Goal: Manage account settings

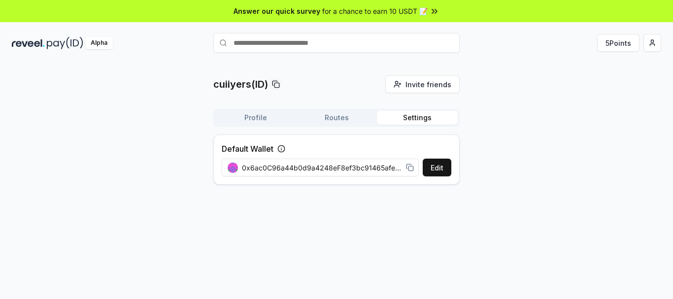
drag, startPoint x: 342, startPoint y: 120, endPoint x: 330, endPoint y: 121, distance: 12.4
click at [342, 120] on button "Routes" at bounding box center [336, 118] width 81 height 14
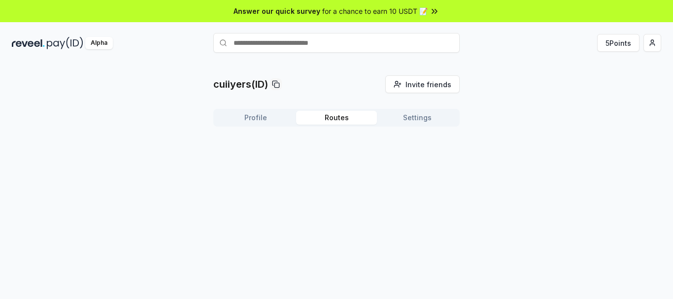
click at [277, 121] on button "Profile" at bounding box center [255, 118] width 81 height 14
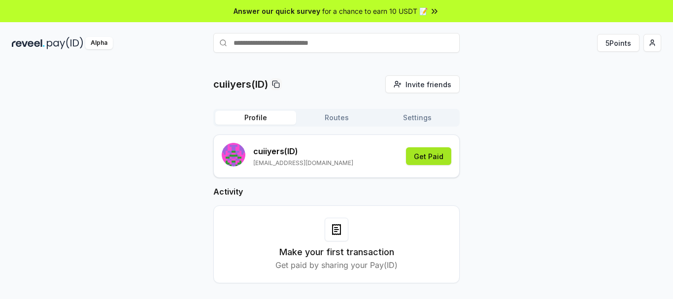
click at [417, 157] on button "Get Paid" at bounding box center [428, 156] width 45 height 18
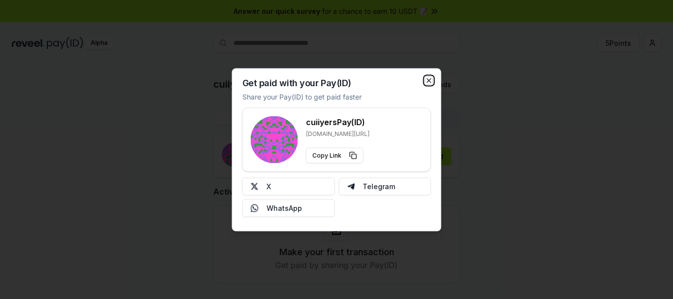
click at [427, 82] on icon "button" at bounding box center [429, 80] width 8 height 8
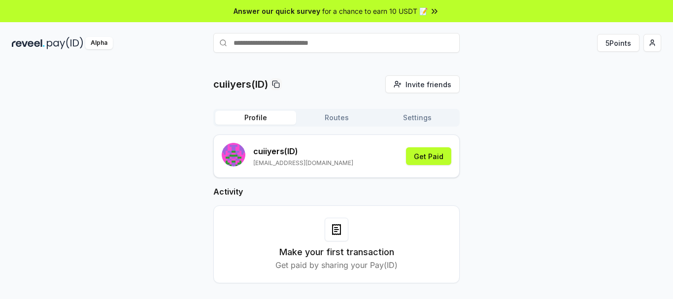
click at [349, 13] on span "for a chance to earn 10 USDT 📝" at bounding box center [374, 11] width 105 height 10
